Goal: Information Seeking & Learning: Learn about a topic

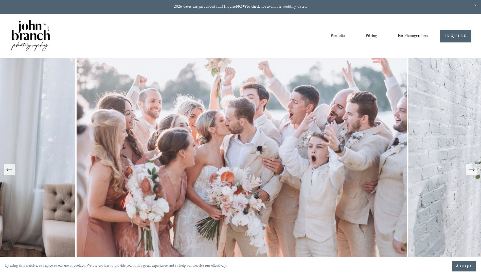
click at [471, 171] on icon "Next Slide" at bounding box center [471, 169] width 7 height 7
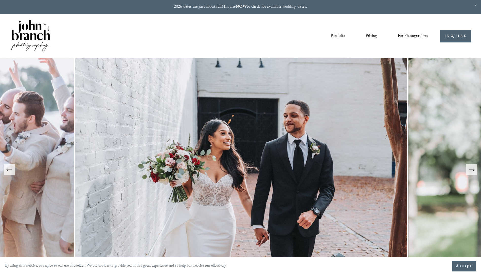
click at [471, 171] on icon "Next Slide" at bounding box center [471, 169] width 7 height 7
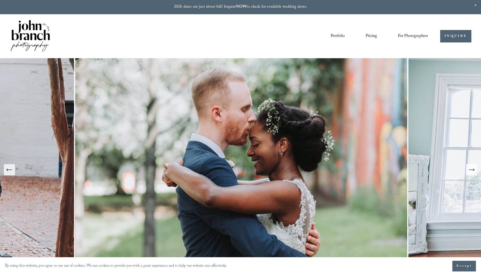
click at [471, 171] on icon "Next Slide" at bounding box center [471, 169] width 7 height 7
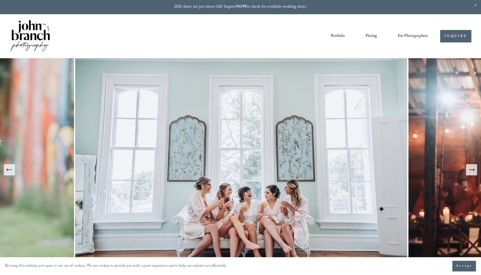
click at [471, 171] on icon "Next Slide" at bounding box center [471, 169] width 7 height 7
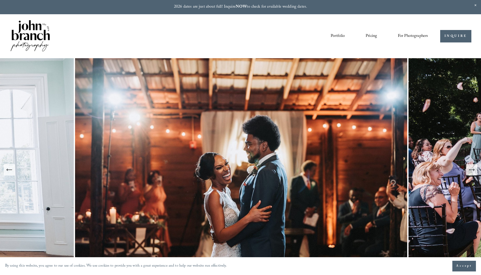
click at [471, 171] on icon "Next Slide" at bounding box center [471, 169] width 7 height 7
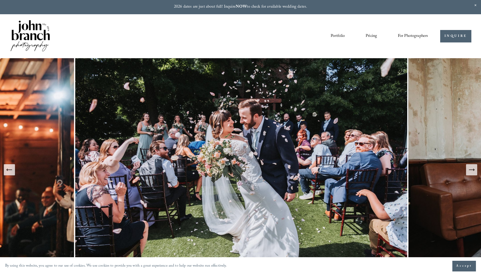
click at [471, 171] on icon "Next Slide" at bounding box center [471, 169] width 7 height 7
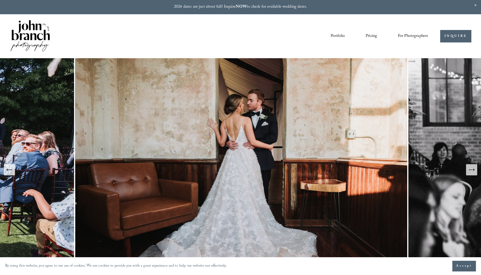
click at [471, 171] on icon "Next Slide" at bounding box center [471, 169] width 7 height 7
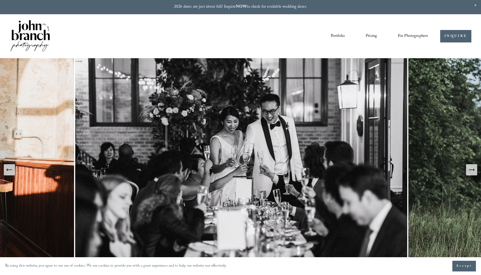
click at [471, 171] on icon "Next Slide" at bounding box center [471, 169] width 7 height 7
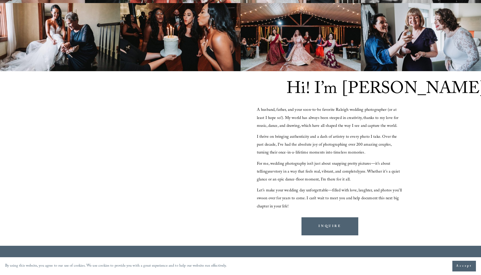
scroll to position [464, 0]
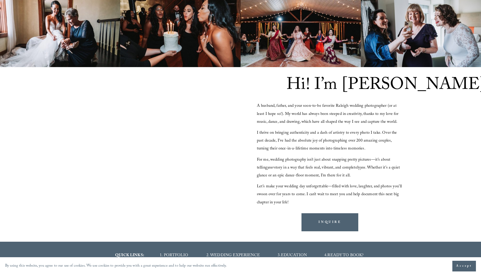
click at [150, 159] on div at bounding box center [151, 148] width 176 height 99
click at [162, 161] on div at bounding box center [151, 148] width 176 height 99
click at [434, 147] on div "Hi! I’m John A husband, father, and your soon-to-be favorite Raleigh wedding ph…" at bounding box center [240, 154] width 481 height 175
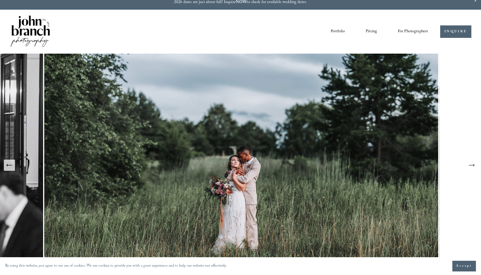
scroll to position [0, 0]
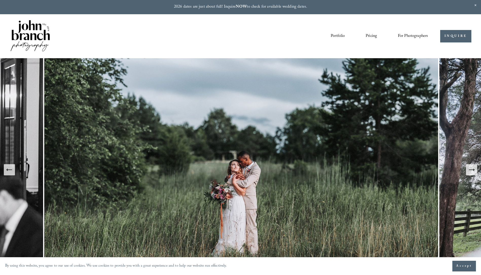
click at [336, 36] on link "Portfolio" at bounding box center [338, 36] width 14 height 9
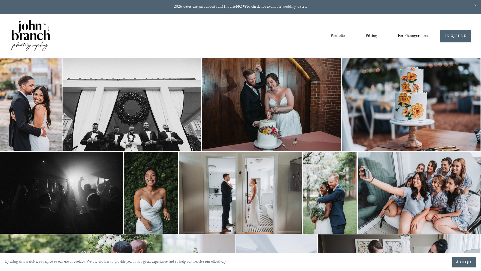
click at [146, 182] on img at bounding box center [151, 192] width 55 height 82
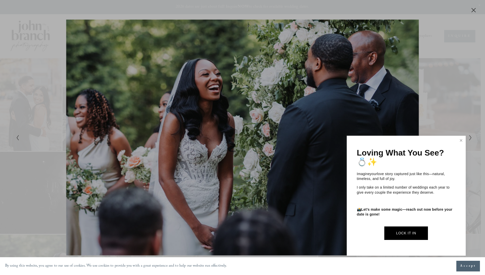
click at [470, 137] on div at bounding box center [242, 137] width 485 height 275
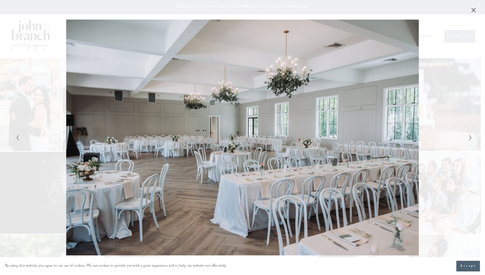
click at [473, 9] on icon "Close" at bounding box center [474, 10] width 4 height 4
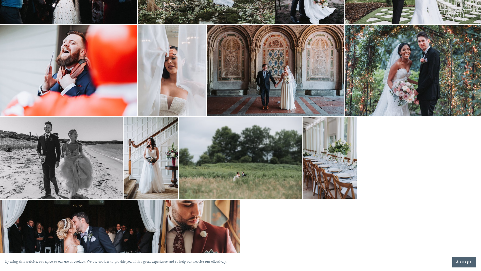
scroll to position [864, 0]
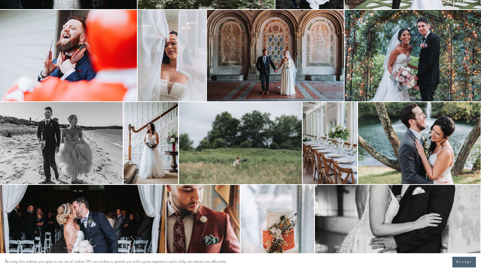
click at [247, 151] on img at bounding box center [240, 143] width 123 height 82
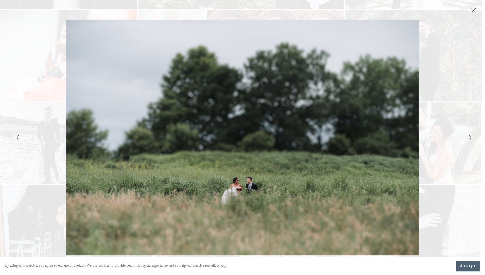
click at [469, 139] on icon "Next Slide" at bounding box center [470, 137] width 3 height 6
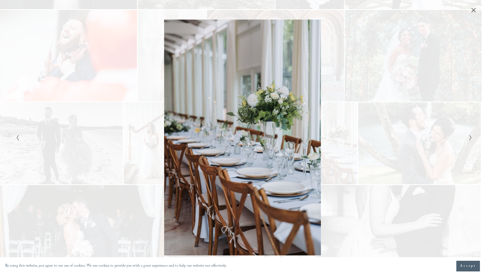
click at [469, 139] on icon "Next Slide" at bounding box center [470, 137] width 3 height 6
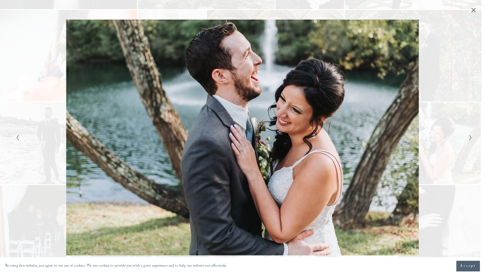
click at [470, 138] on icon "Next Slide" at bounding box center [470, 137] width 3 height 6
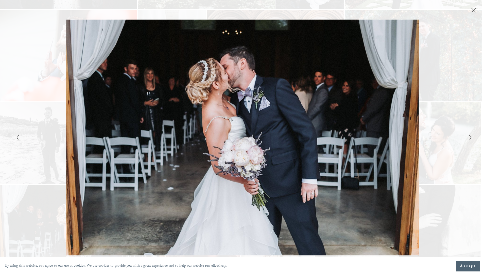
click at [470, 138] on icon "Next Slide" at bounding box center [470, 137] width 3 height 6
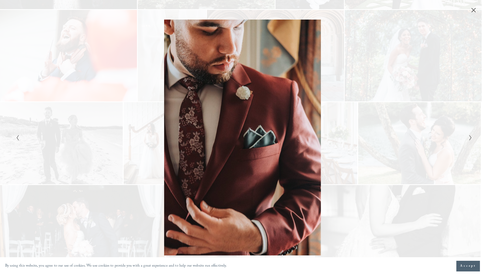
click at [470, 138] on icon "Next Slide" at bounding box center [470, 137] width 3 height 6
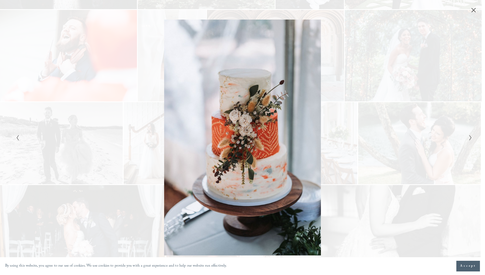
click at [470, 138] on icon "Next Slide" at bounding box center [470, 137] width 3 height 6
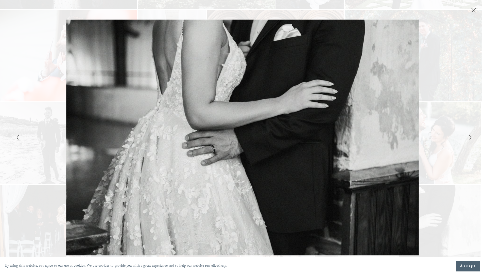
click at [470, 138] on icon "Next Slide" at bounding box center [470, 137] width 3 height 6
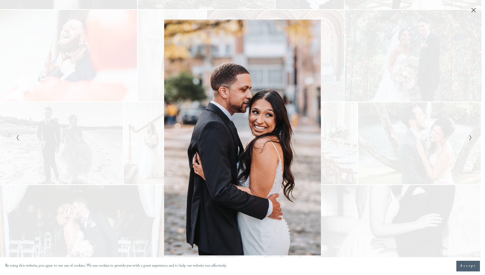
click at [470, 138] on icon "Next Slide" at bounding box center [470, 137] width 3 height 6
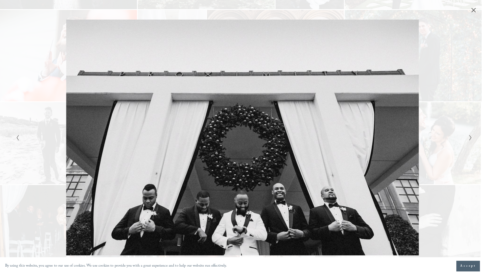
click at [473, 9] on icon "Close" at bounding box center [473, 10] width 5 height 5
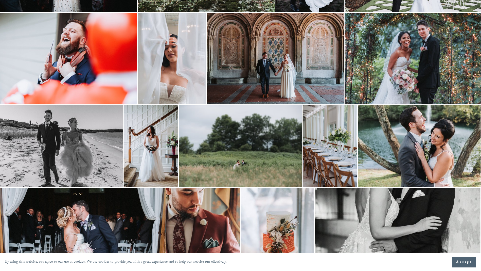
scroll to position [969, 0]
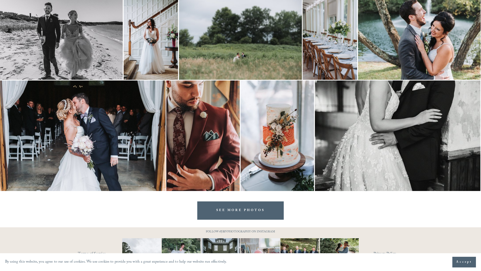
click at [232, 210] on link "SEE MORE PHOTOS" at bounding box center [240, 210] width 87 height 18
click at [79, 43] on img at bounding box center [61, 39] width 123 height 82
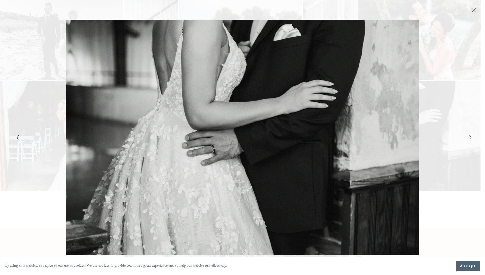
click at [470, 11] on button "Close" at bounding box center [474, 10] width 8 height 6
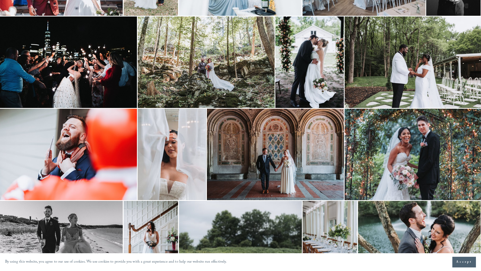
scroll to position [613, 0]
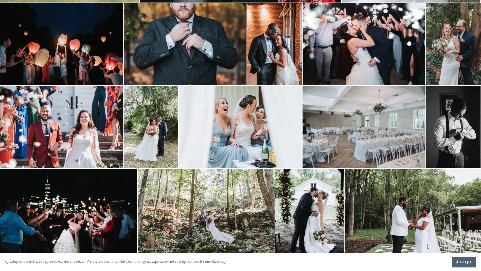
click at [459, 52] on img at bounding box center [453, 44] width 55 height 82
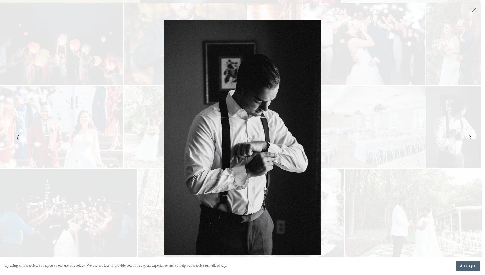
click at [475, 11] on icon "Close" at bounding box center [473, 10] width 5 height 5
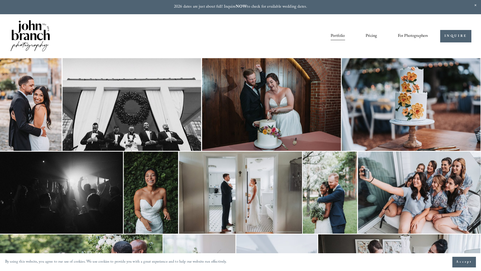
click at [0, 0] on span "Education" at bounding box center [0, 0] width 0 height 0
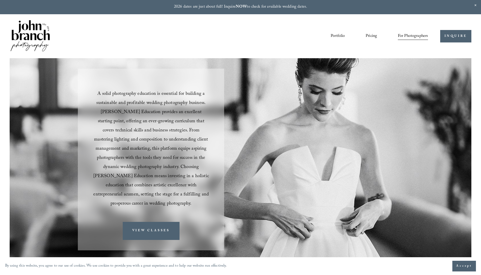
click at [0, 0] on link "Courses" at bounding box center [0, 0] width 0 height 0
click at [27, 33] on img at bounding box center [30, 36] width 41 height 34
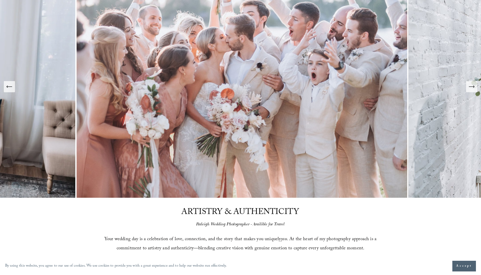
scroll to position [76, 0]
